Goal: Task Accomplishment & Management: Complete application form

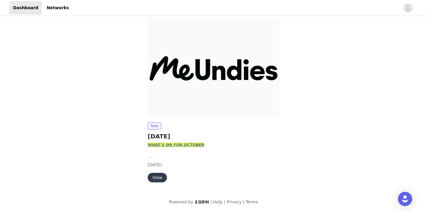
scroll to position [47, 0]
click at [161, 174] on button "View" at bounding box center [157, 177] width 19 height 9
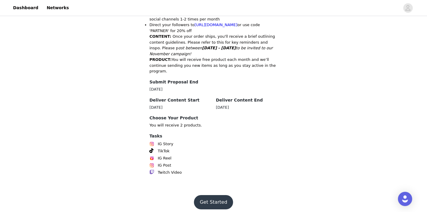
scroll to position [310, 0]
click at [210, 195] on button "Get Started" at bounding box center [213, 202] width 39 height 14
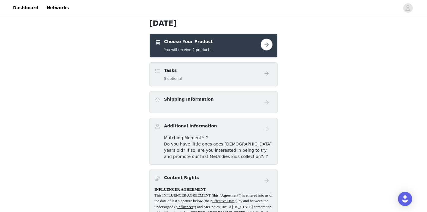
scroll to position [139, 0]
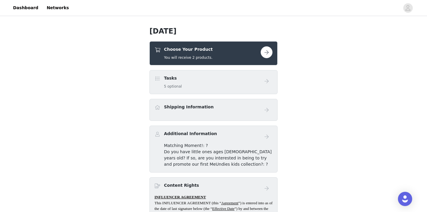
click at [232, 53] on div "Choose Your Product You will receive 2 products." at bounding box center [208, 53] width 106 height 14
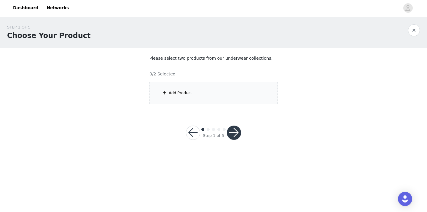
click at [228, 96] on div "Add Product" at bounding box center [214, 93] width 128 height 22
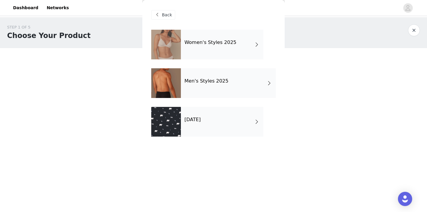
click at [230, 89] on div "Men's Styles 2025" at bounding box center [228, 83] width 95 height 30
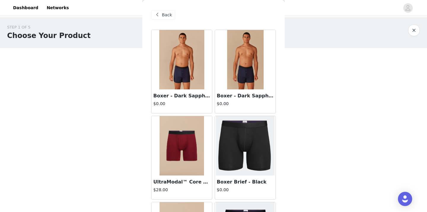
click at [169, 18] on span "Back" at bounding box center [167, 15] width 10 height 6
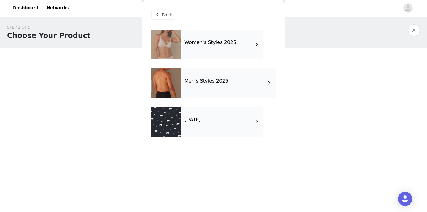
click at [173, 122] on div at bounding box center [166, 122] width 30 height 30
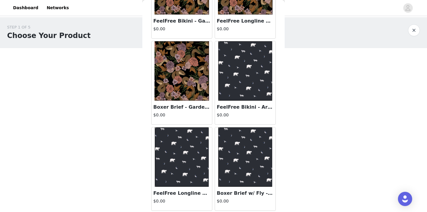
click at [247, 152] on img at bounding box center [245, 156] width 54 height 59
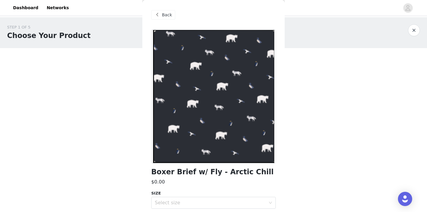
click at [161, 17] on span at bounding box center [157, 14] width 7 height 7
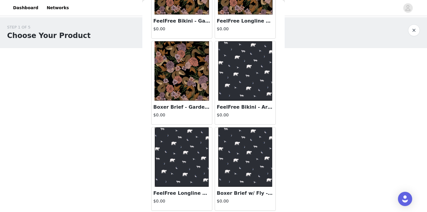
scroll to position [75, 0]
click at [186, 169] on img at bounding box center [182, 156] width 54 height 59
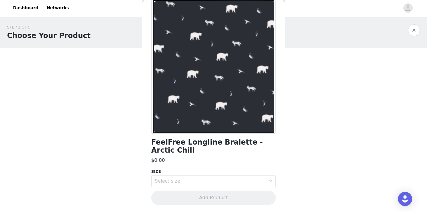
scroll to position [29, 0]
click at [179, 179] on div "Select size" at bounding box center [210, 181] width 111 height 6
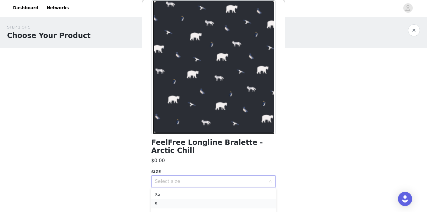
click at [172, 203] on li "S" at bounding box center [213, 203] width 125 height 9
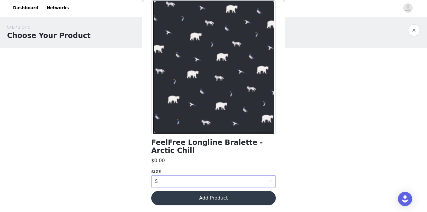
scroll to position [0, 0]
click at [187, 200] on button "Add Product" at bounding box center [213, 198] width 125 height 14
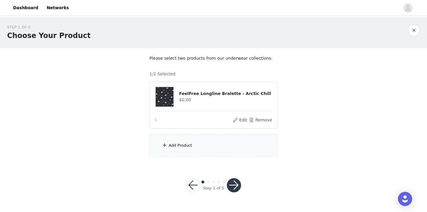
click at [193, 139] on div "Add Product" at bounding box center [214, 145] width 128 height 22
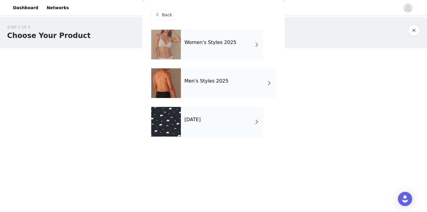
click at [175, 34] on div at bounding box center [166, 45] width 30 height 30
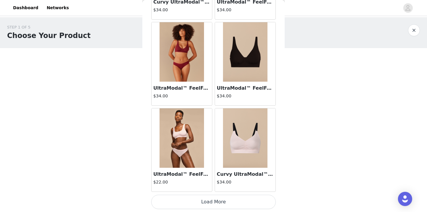
scroll to position [696, 0]
click at [204, 203] on button "Load More" at bounding box center [213, 202] width 125 height 14
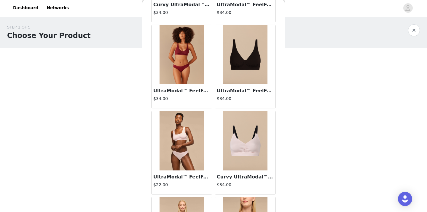
scroll to position [0, 0]
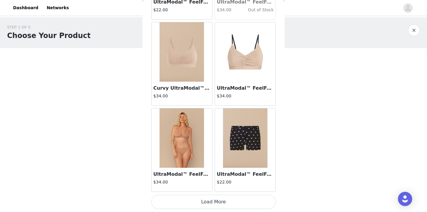
click at [211, 201] on button "Load More" at bounding box center [213, 202] width 125 height 14
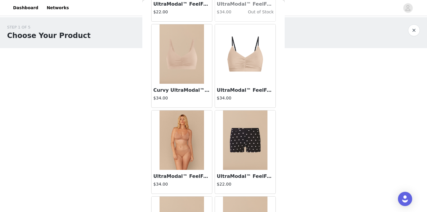
scroll to position [1554, 0]
click at [192, 141] on img at bounding box center [182, 140] width 45 height 59
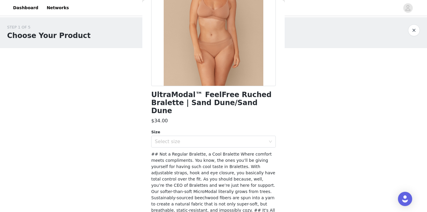
scroll to position [78, 0]
click at [190, 138] on div "Select size" at bounding box center [210, 141] width 111 height 6
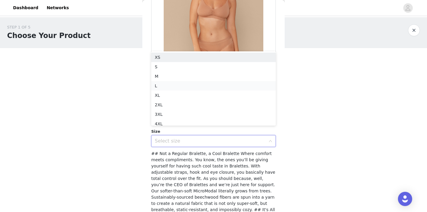
scroll to position [3, 0]
click at [201, 64] on li "S" at bounding box center [213, 63] width 125 height 9
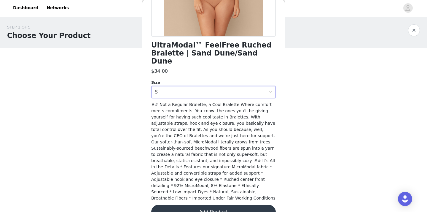
scroll to position [126, 0]
click at [190, 205] on button "Add Product" at bounding box center [213, 212] width 125 height 14
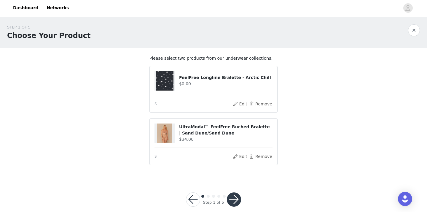
click at [233, 199] on button "button" at bounding box center [234, 199] width 14 height 14
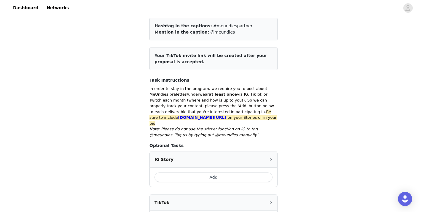
scroll to position [51, 0]
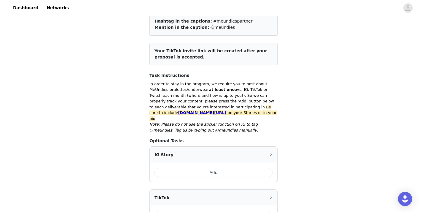
click at [237, 168] on button "Add" at bounding box center [214, 172] width 118 height 9
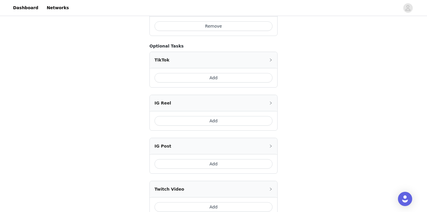
scroll to position [241, 0]
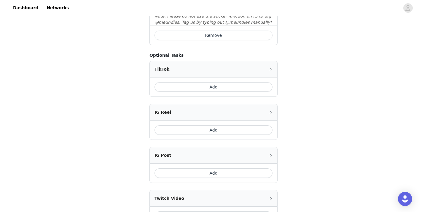
click at [238, 82] on button "Add" at bounding box center [214, 86] width 118 height 9
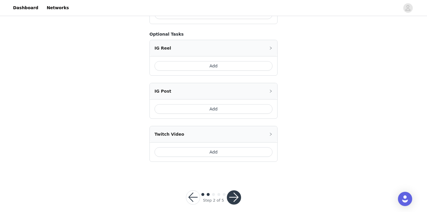
scroll to position [346, 0]
click at [234, 191] on button "button" at bounding box center [234, 198] width 14 height 14
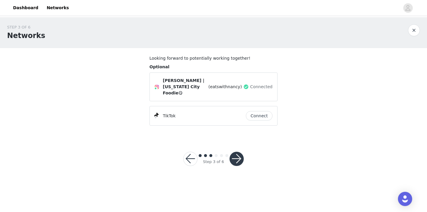
click at [255, 111] on button "Connect" at bounding box center [259, 115] width 27 height 9
click at [239, 158] on button "button" at bounding box center [237, 159] width 14 height 14
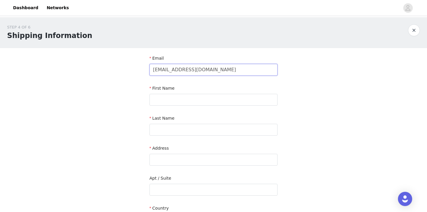
type input "eatswithnancy@gmail.com"
type input "Nancy"
type input "Le"
drag, startPoint x: 199, startPoint y: 160, endPoint x: 229, endPoint y: 161, distance: 29.4
click at [229, 161] on input "8920 N Pomona Ave #208" at bounding box center [214, 160] width 128 height 12
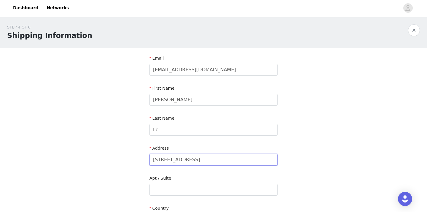
type input "8920 N Pomona Ave"
paste input "#208"
type input "#208"
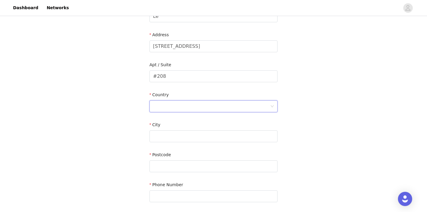
click at [227, 101] on div at bounding box center [211, 106] width 117 height 11
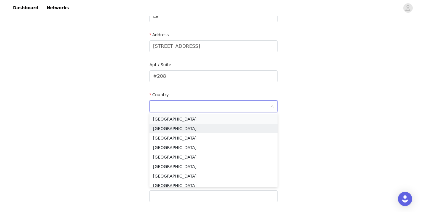
click at [205, 122] on li "United States" at bounding box center [214, 118] width 128 height 9
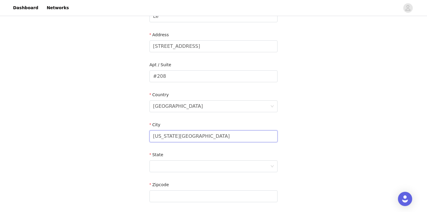
type input "Kansas City"
click at [194, 167] on div at bounding box center [211, 166] width 117 height 11
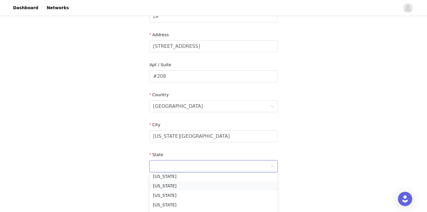
scroll to position [279, 0]
click at [184, 201] on li "Missouri" at bounding box center [214, 203] width 128 height 9
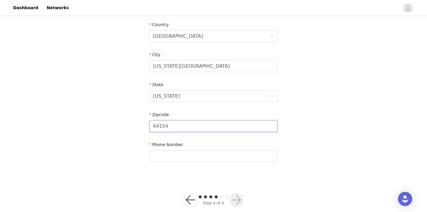
scroll to position [188, 0]
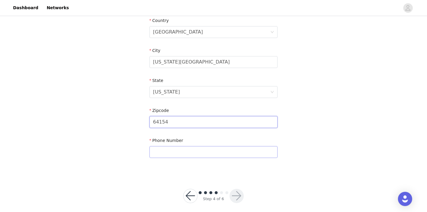
type input "64154"
type input "8164892349"
click at [240, 194] on button "button" at bounding box center [237, 196] width 14 height 14
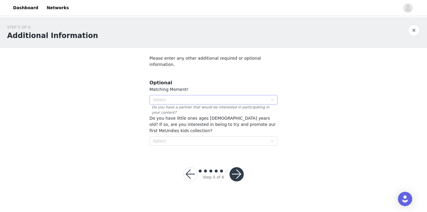
click at [230, 97] on div "Select" at bounding box center [210, 100] width 115 height 6
click at [228, 108] on li "Yes" at bounding box center [214, 104] width 128 height 9
click at [221, 138] on div "Select" at bounding box center [210, 141] width 115 height 6
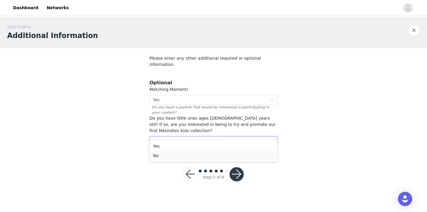
click at [214, 154] on li "No" at bounding box center [214, 155] width 128 height 9
click at [239, 173] on button "button" at bounding box center [237, 174] width 14 height 14
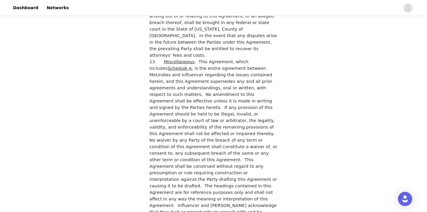
scroll to position [1632, 0]
checkbox input "true"
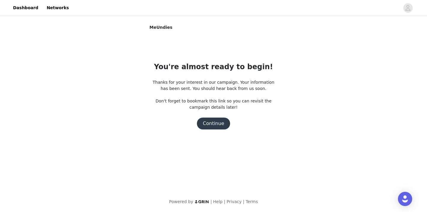
click at [208, 125] on button "Continue" at bounding box center [213, 124] width 33 height 12
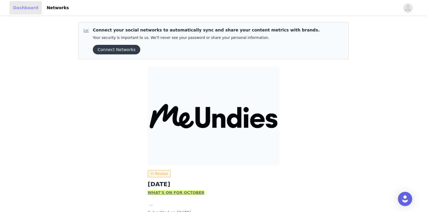
click at [19, 7] on link "Dashboard" at bounding box center [25, 7] width 32 height 13
click at [52, 7] on link "Networks" at bounding box center [57, 7] width 29 height 13
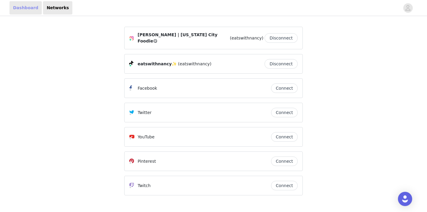
click at [27, 11] on link "Dashboard" at bounding box center [25, 7] width 32 height 13
